Goal: Task Accomplishment & Management: Complete application form

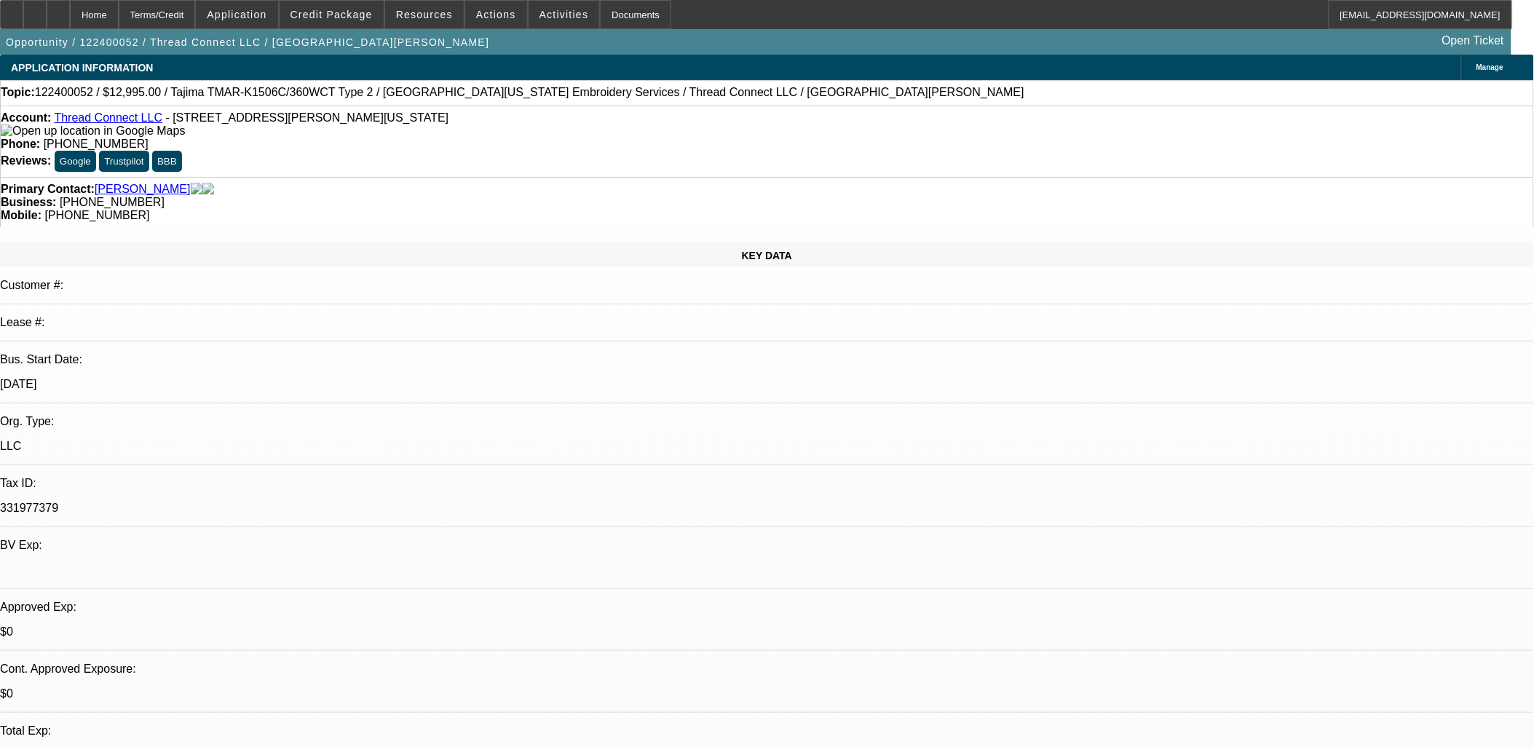
select select "0"
select select "2"
select select "0"
select select "2"
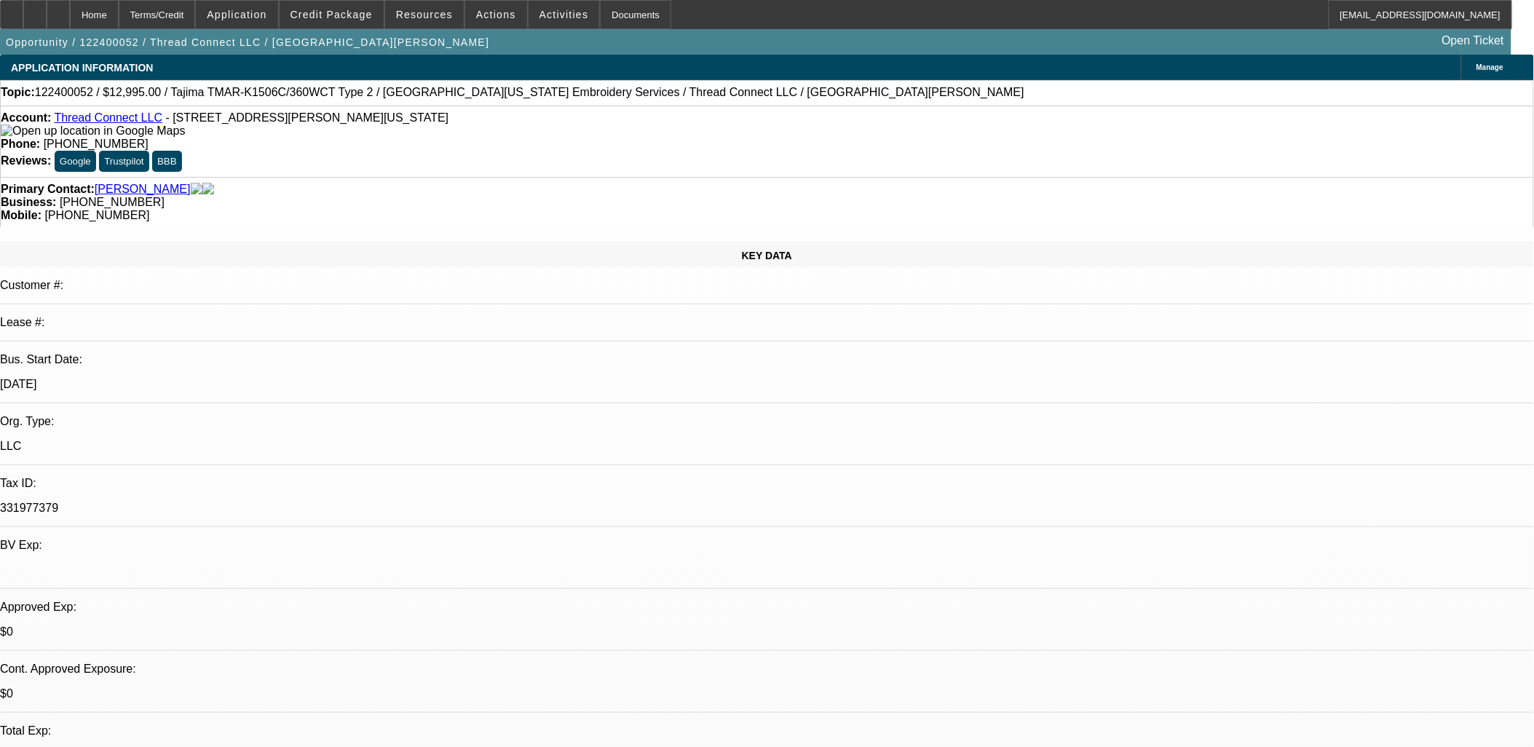
select select "0"
select select "2"
select select "0"
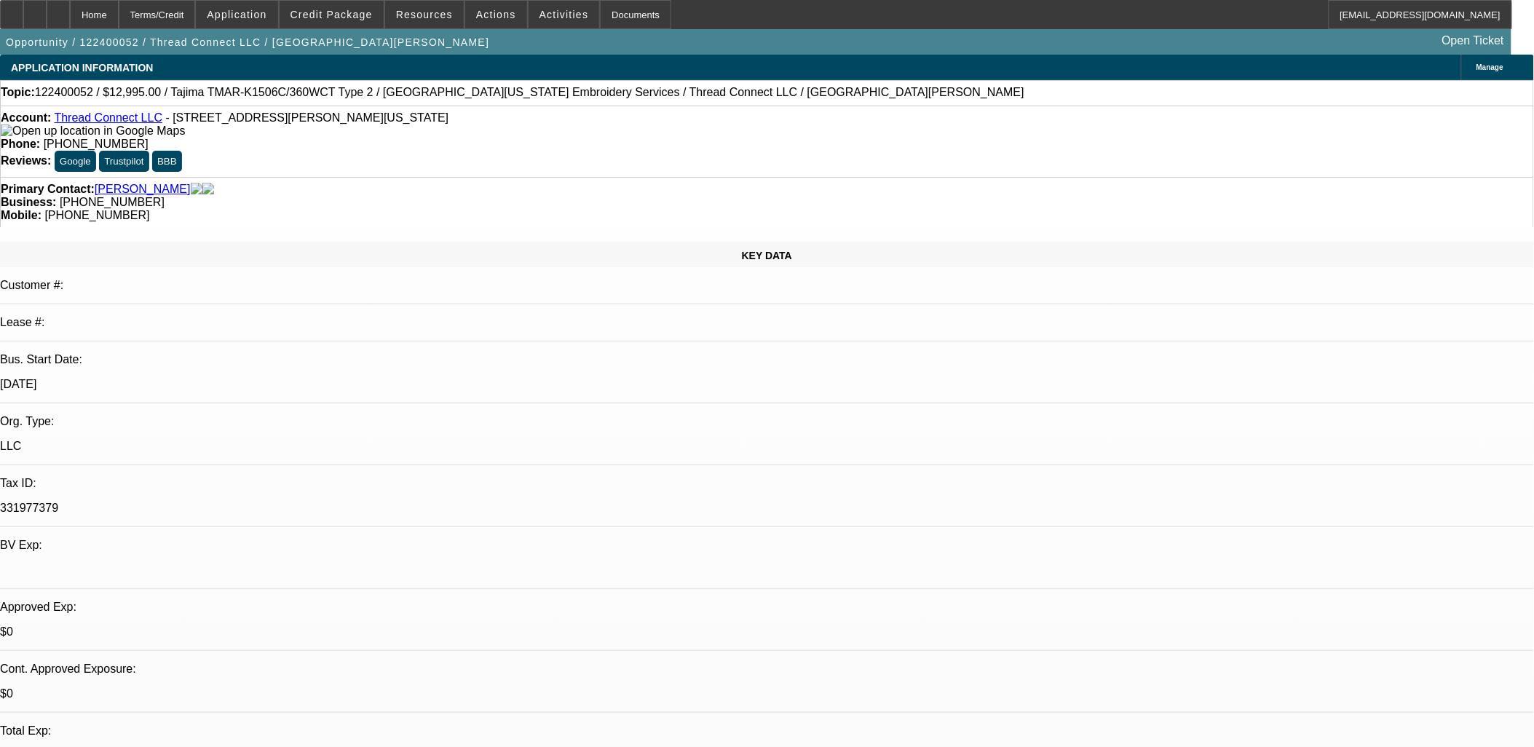
select select "2"
select select "0"
select select "1"
select select "2"
select select "6"
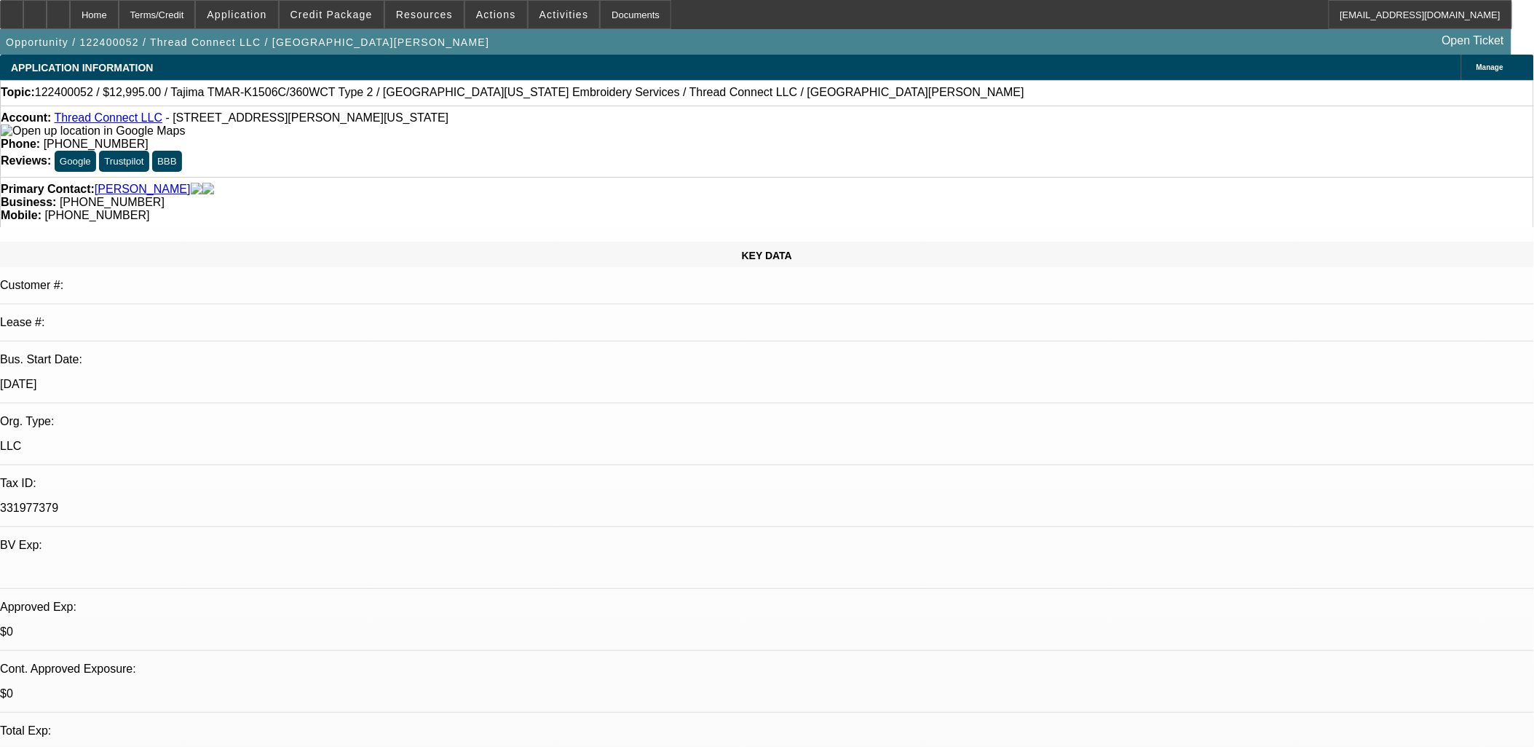
select select "1"
select select "2"
select select "6"
select select "1"
select select "2"
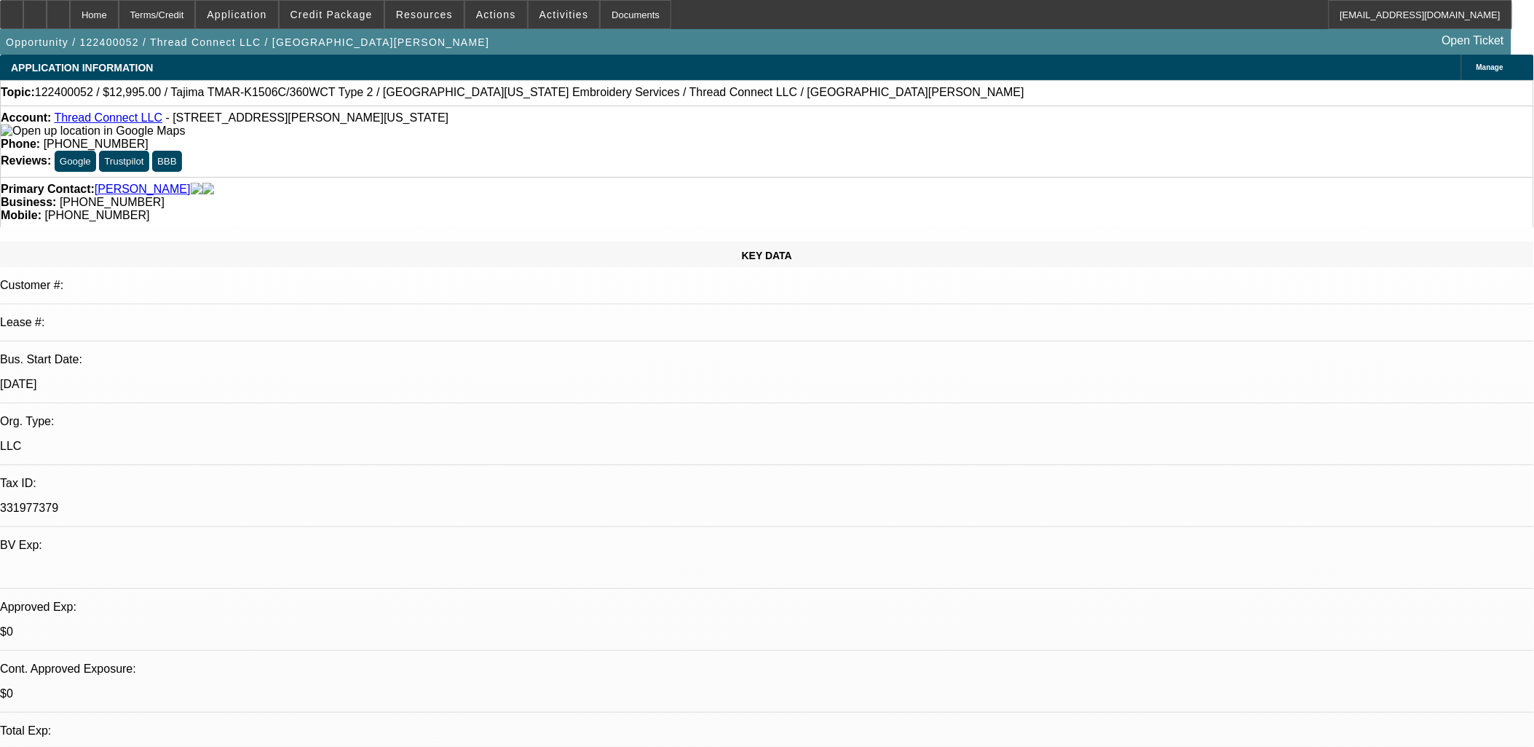
select select "6"
select select "1"
select select "2"
select select "6"
select select "0"
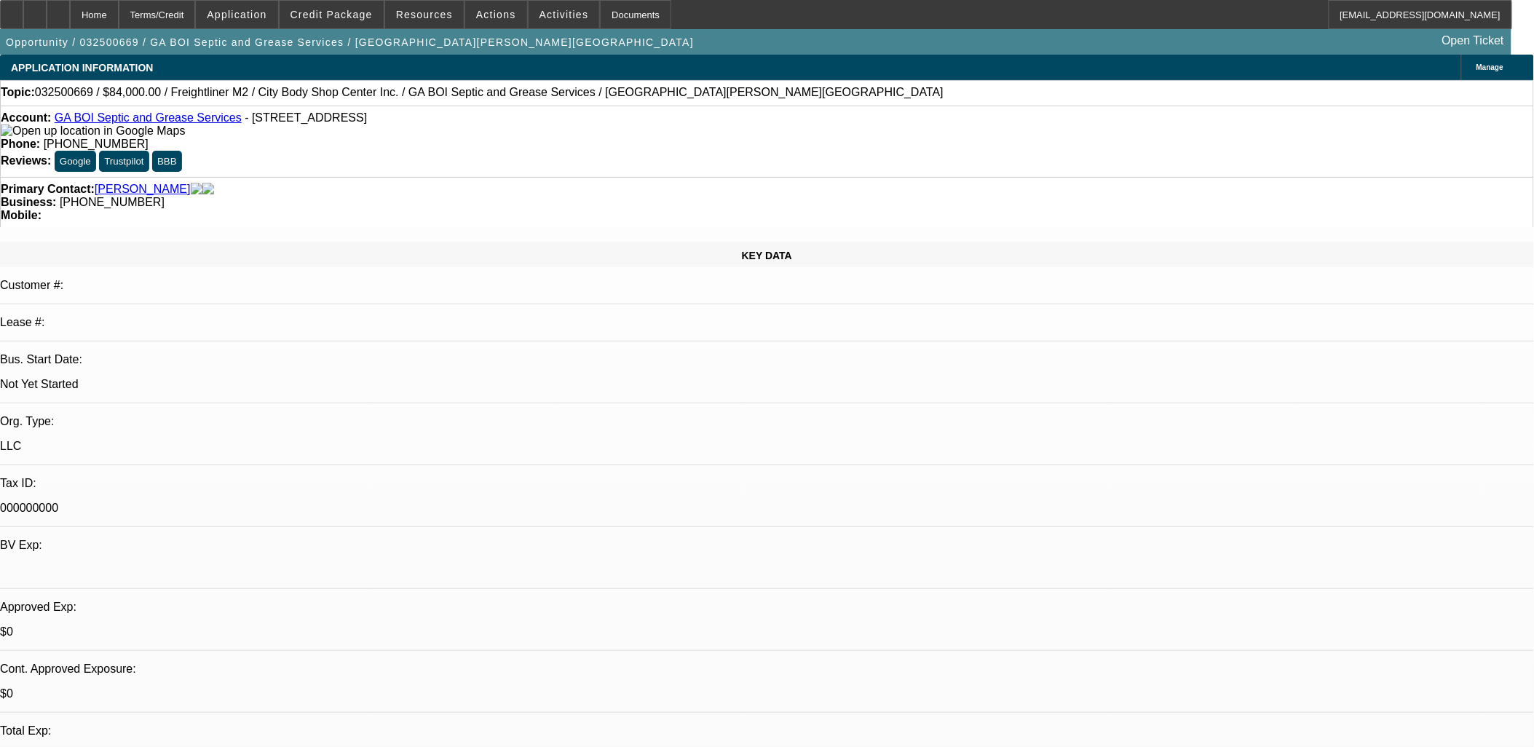
select select "2"
select select "0"
select select "2"
select select "0"
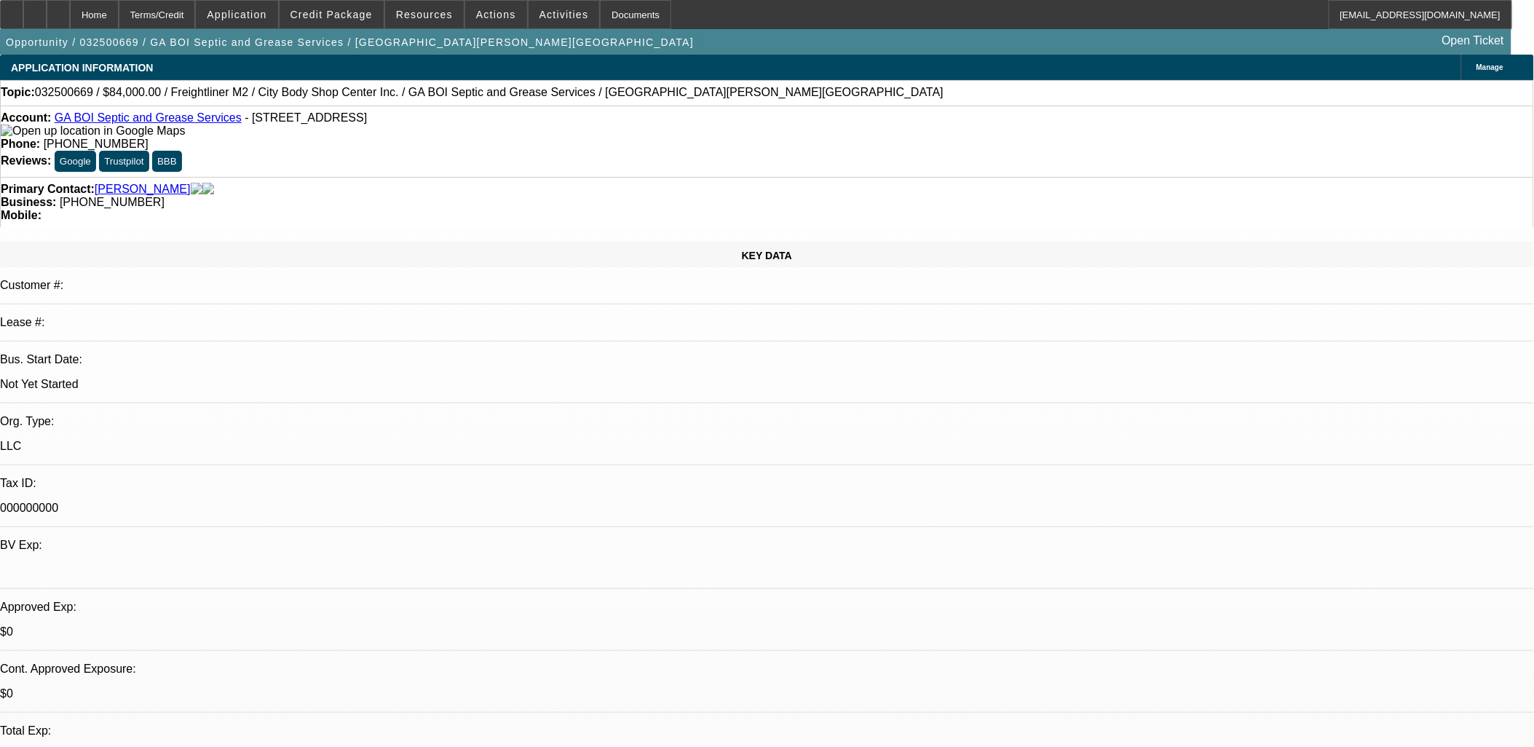
select select "0"
select select "2"
select select "0.1"
select select "0.2"
select select "2"
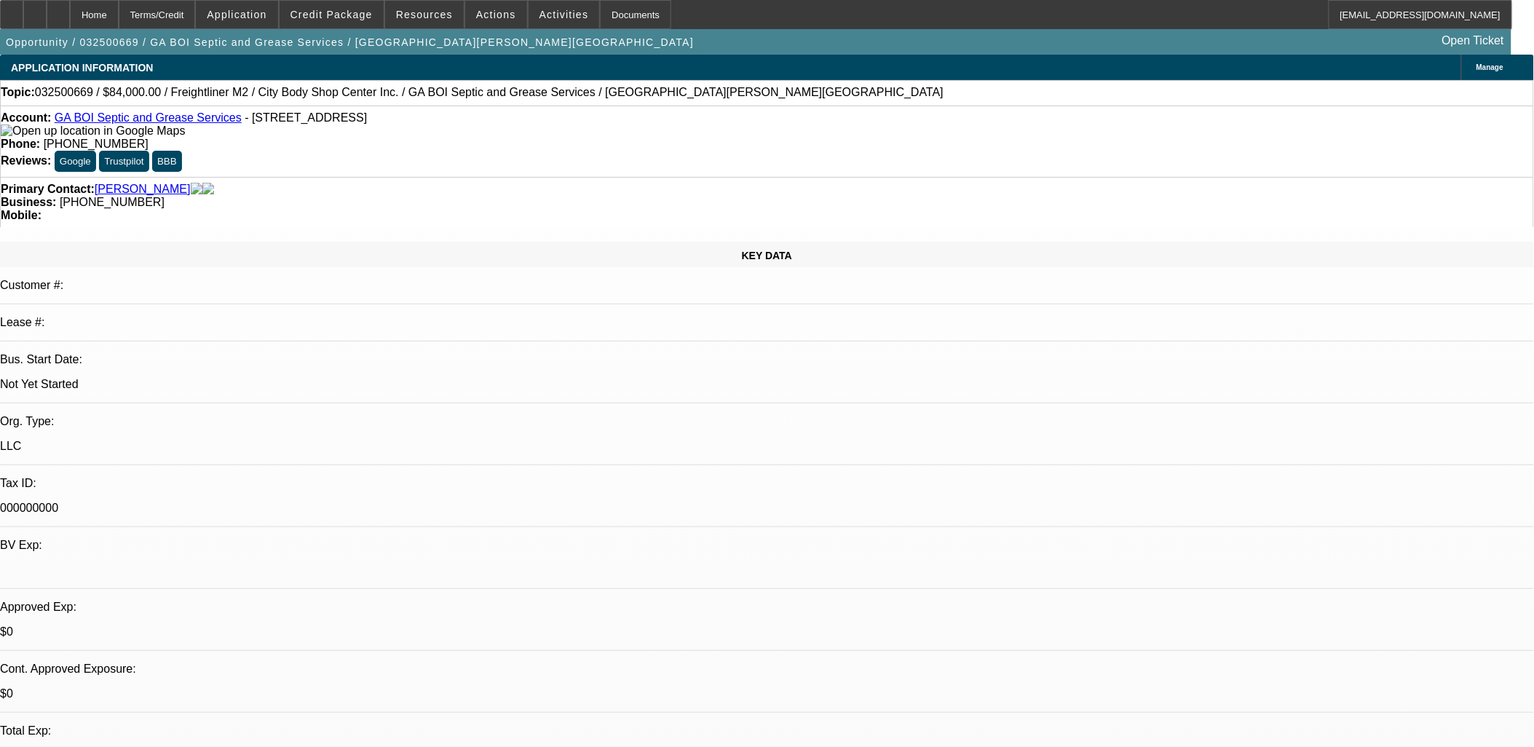
select select "0.1"
select select "1"
select select "2"
select select "6"
select select "1"
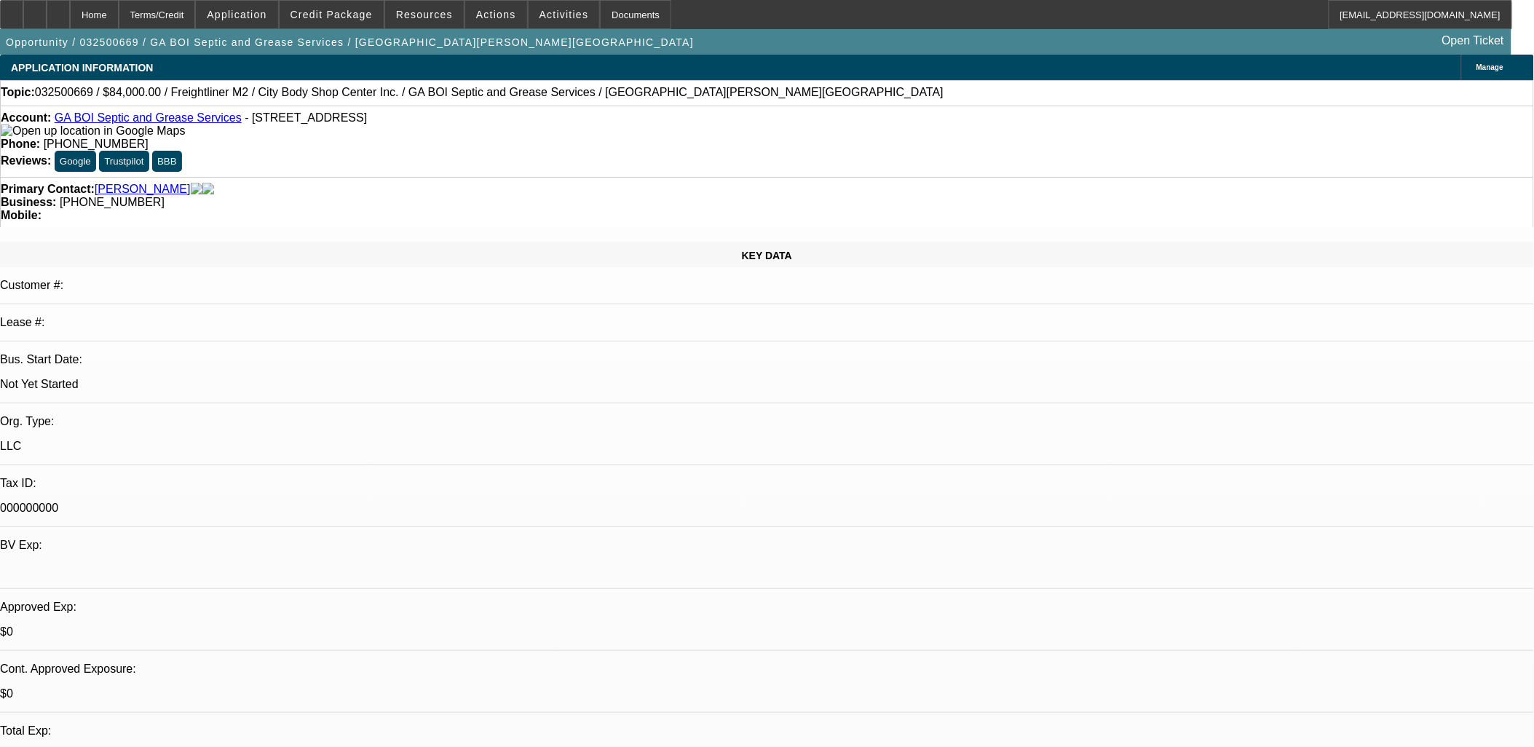
select select "2"
select select "6"
select select "1"
select select "2"
select select "4"
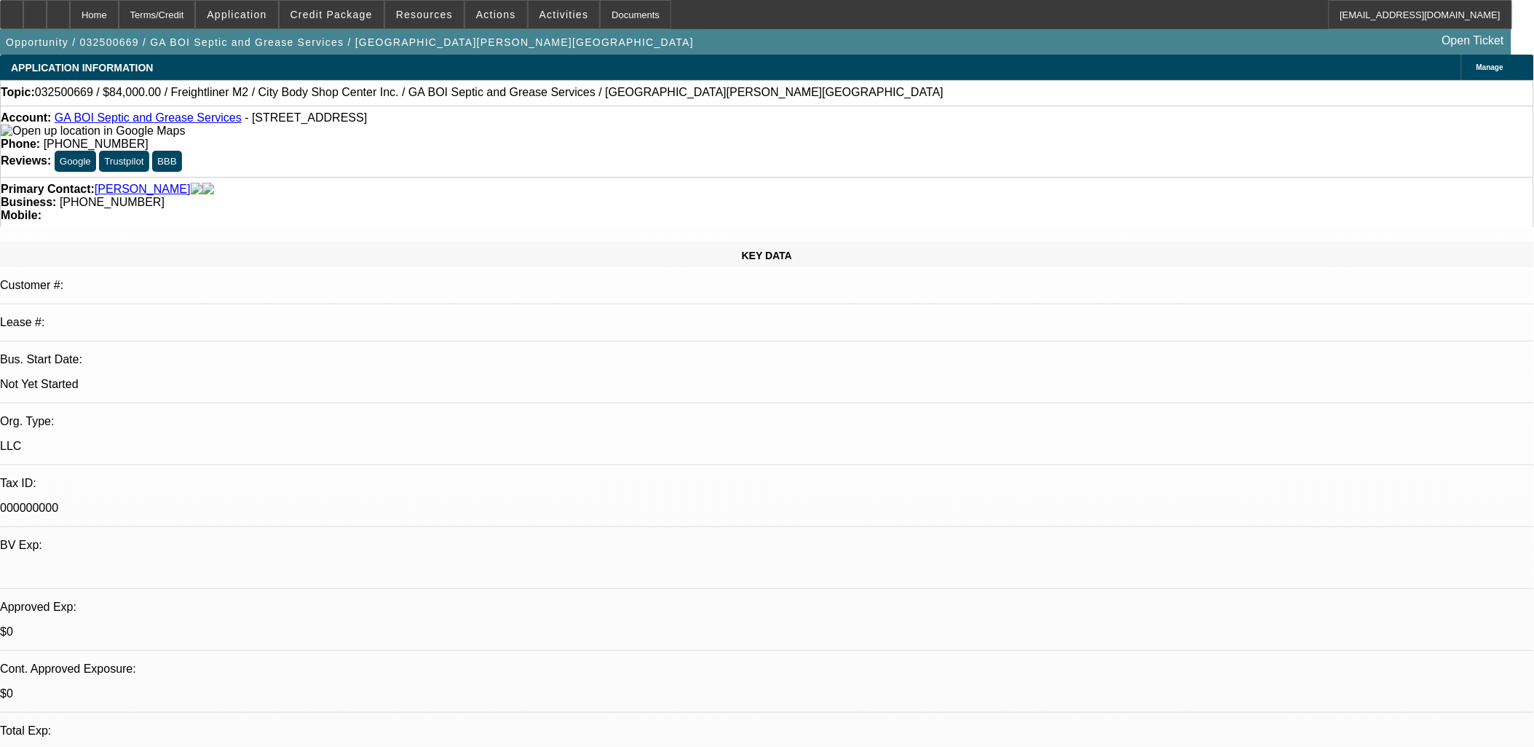
select select "1"
select select "2"
select select "4"
drag, startPoint x: 221, startPoint y: 125, endPoint x: 66, endPoint y: 121, distance: 155.1
click at [66, 121] on div "Account: GA BOI Septic and Grease Services - [STREET_ADDRESS]" at bounding box center [767, 124] width 1533 height 26
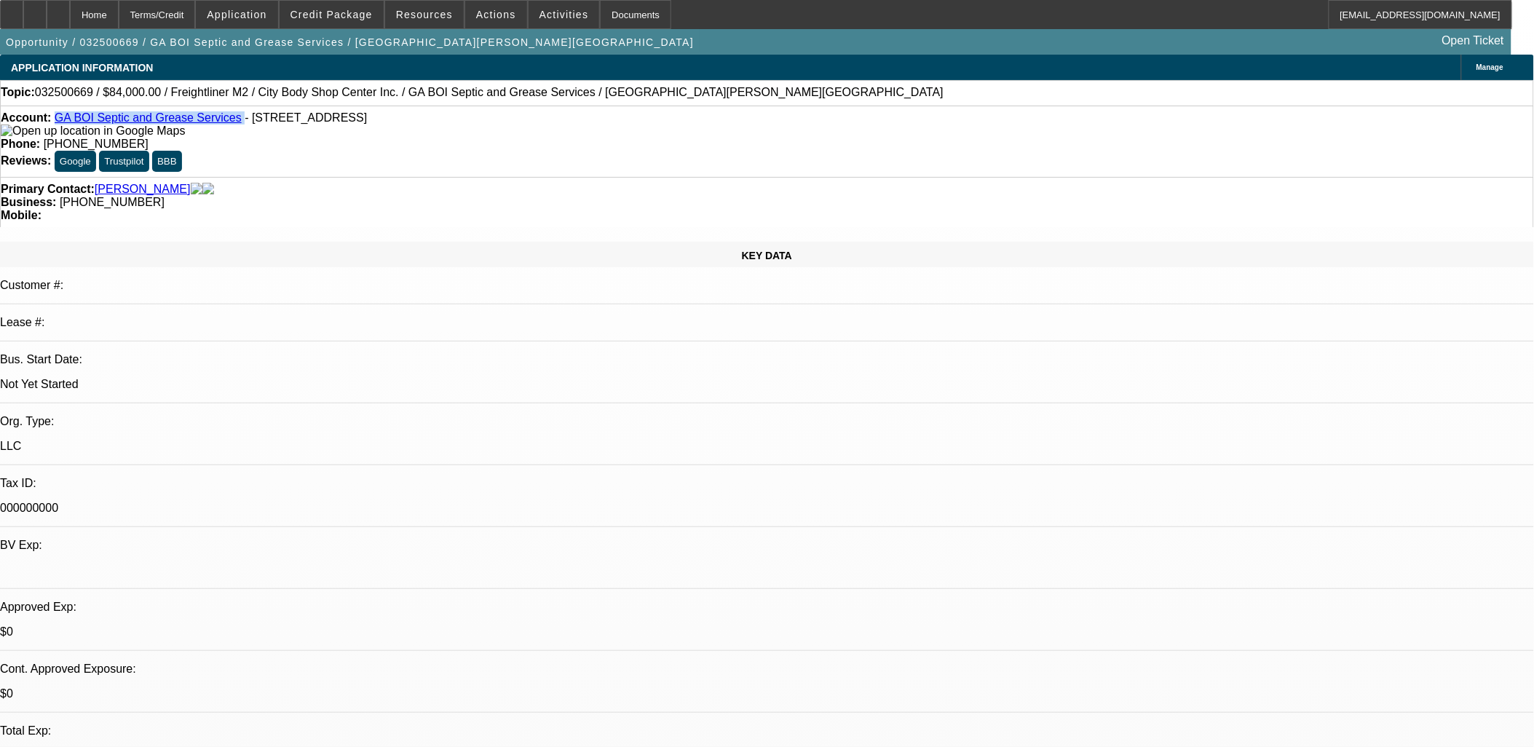
copy div "GA BOI Septic and Grease Services"
click at [360, 15] on span "Credit Package" at bounding box center [332, 15] width 82 height 12
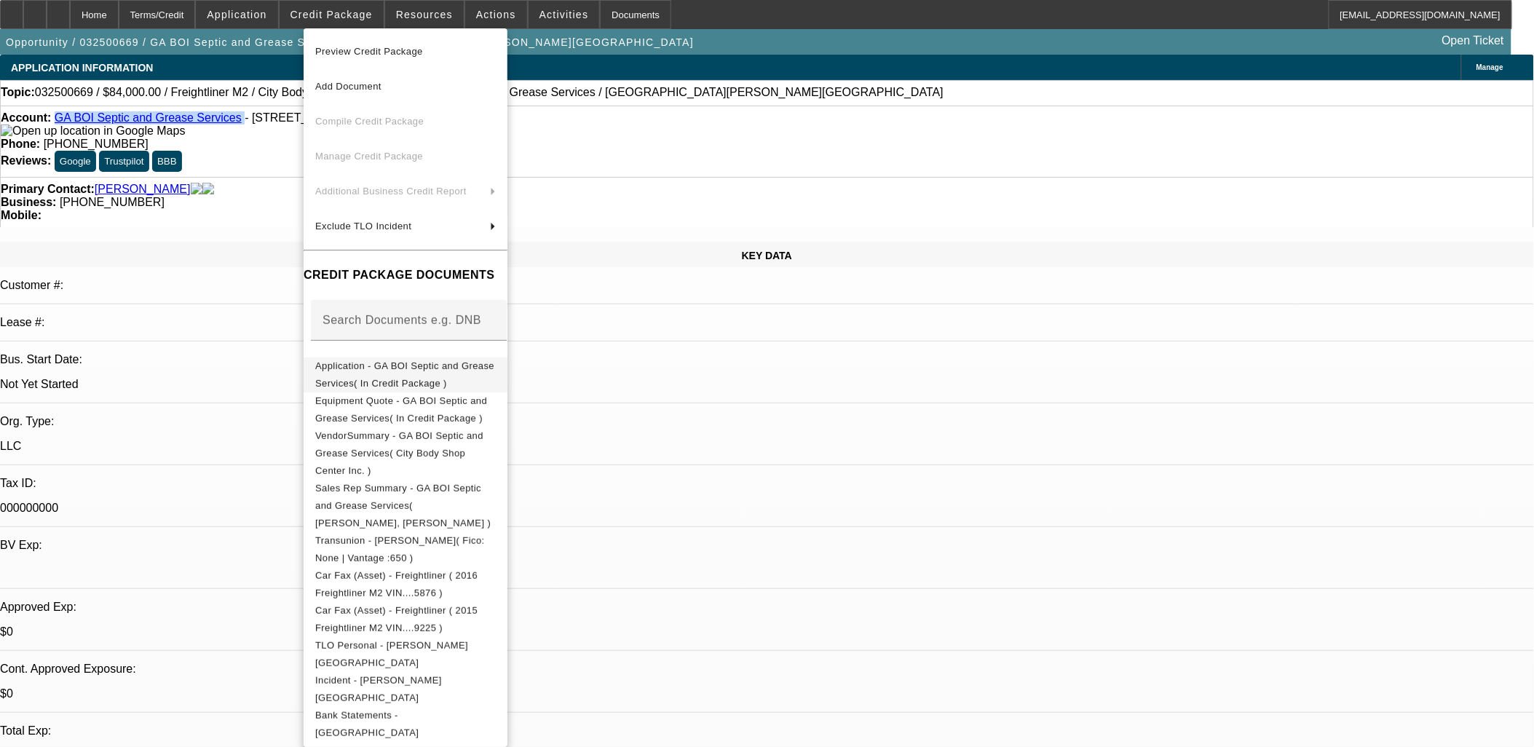
click at [388, 368] on span "Application - GA BOI Septic and Grease Services( In Credit Package )" at bounding box center [404, 374] width 179 height 28
